Goal: Task Accomplishment & Management: Manage account settings

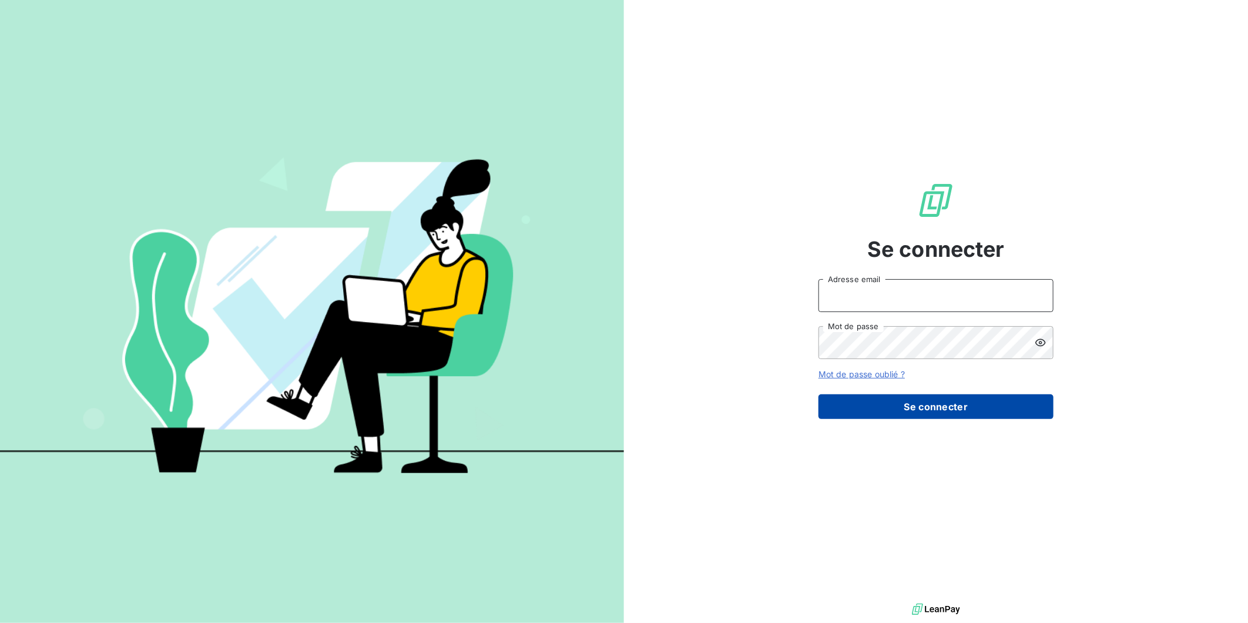
type input "[EMAIL_ADDRESS][DOMAIN_NAME]"
click at [860, 394] on button "Se connecter" at bounding box center [936, 406] width 235 height 25
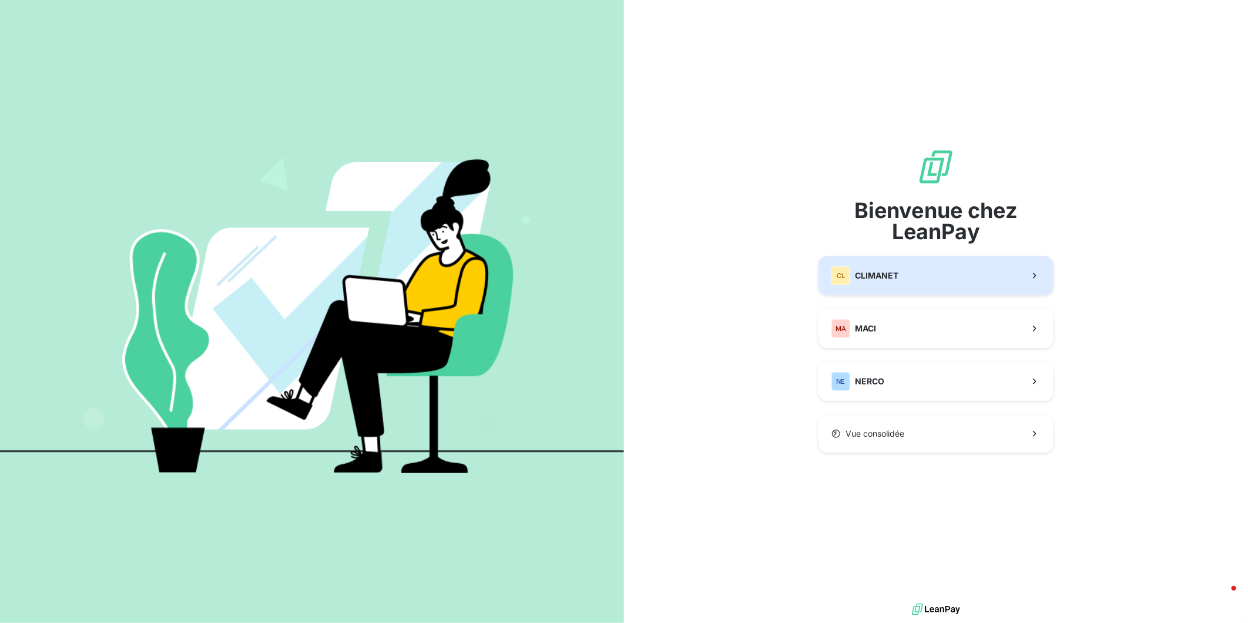
click at [864, 283] on button "CL CLIMANET" at bounding box center [936, 275] width 235 height 39
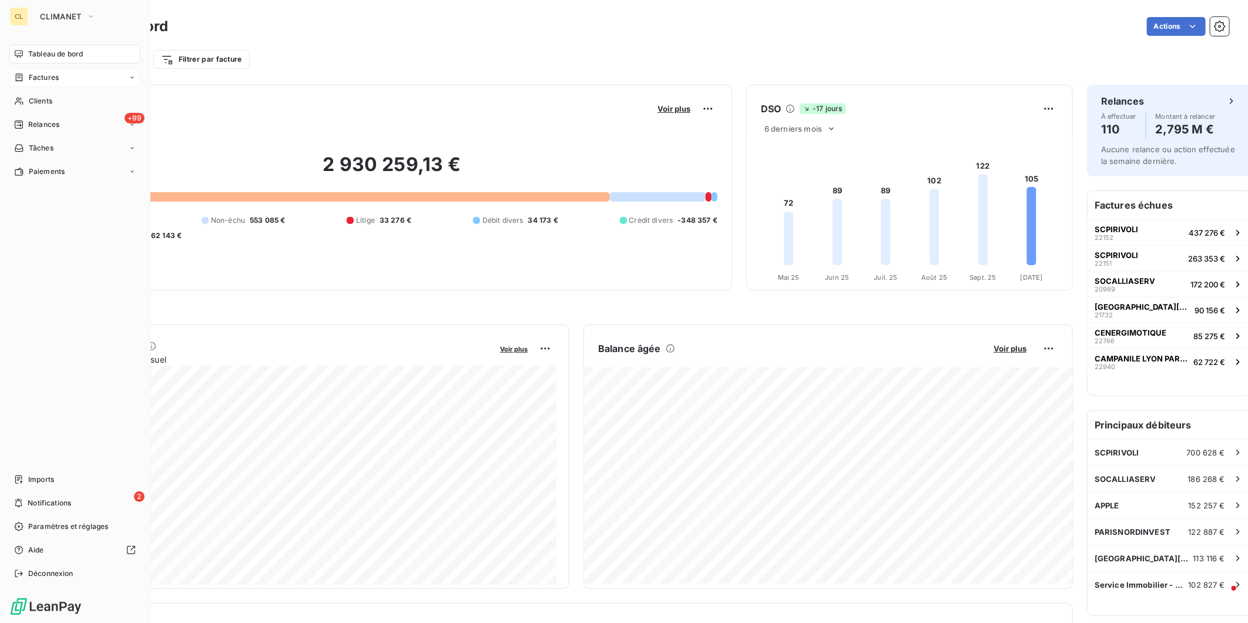
click at [35, 72] on span "Factures" at bounding box center [44, 77] width 30 height 11
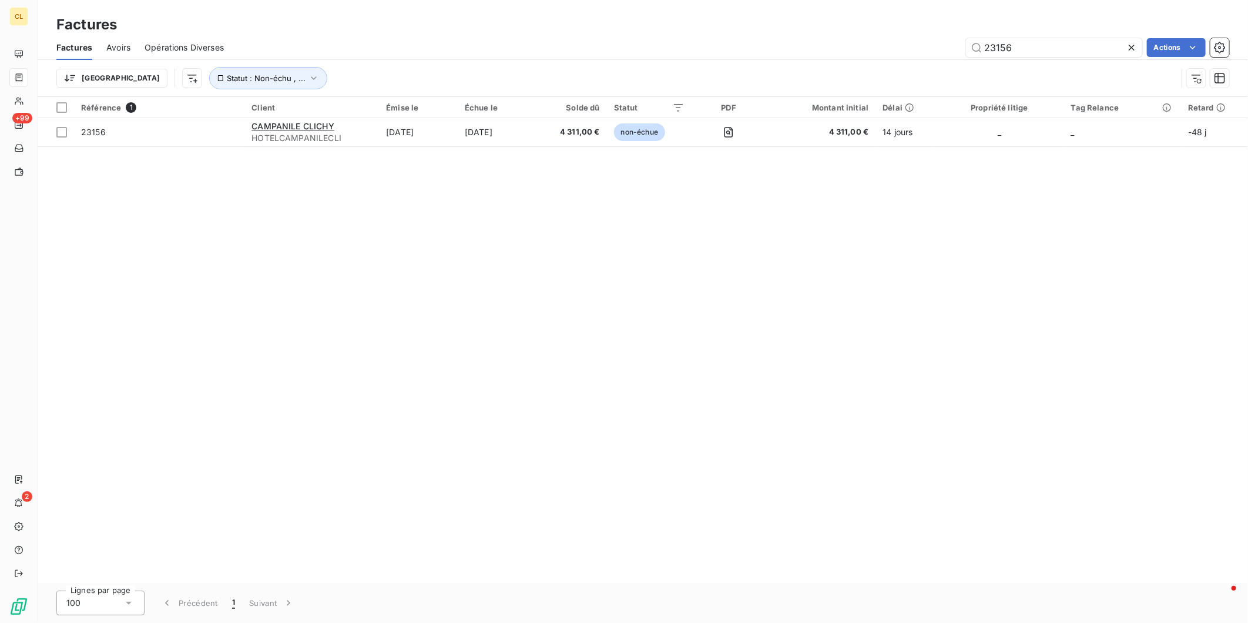
drag, startPoint x: 1030, startPoint y: 41, endPoint x: 951, endPoint y: 38, distance: 78.8
click at [951, 38] on div "23156 Actions" at bounding box center [733, 47] width 991 height 19
drag, startPoint x: 1025, startPoint y: 36, endPoint x: 944, endPoint y: 36, distance: 81.7
click at [944, 38] on div "22728 Actions" at bounding box center [733, 47] width 991 height 19
drag, startPoint x: 1034, startPoint y: 39, endPoint x: 963, endPoint y: 38, distance: 71.7
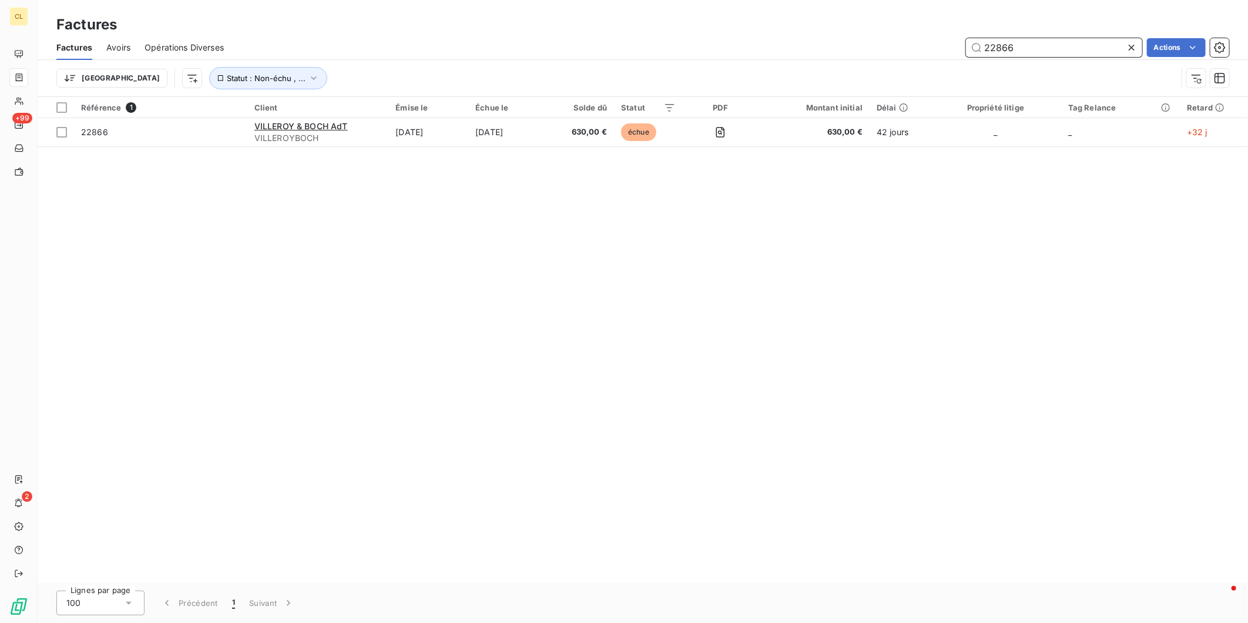
click at [963, 38] on div "22866 Actions" at bounding box center [733, 47] width 991 height 19
type input "23242"
